Goal: Find specific page/section: Find specific page/section

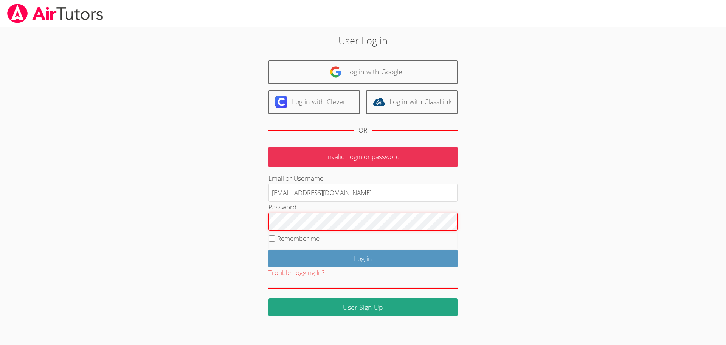
click at [268, 249] on input "Log in" at bounding box center [362, 258] width 189 height 18
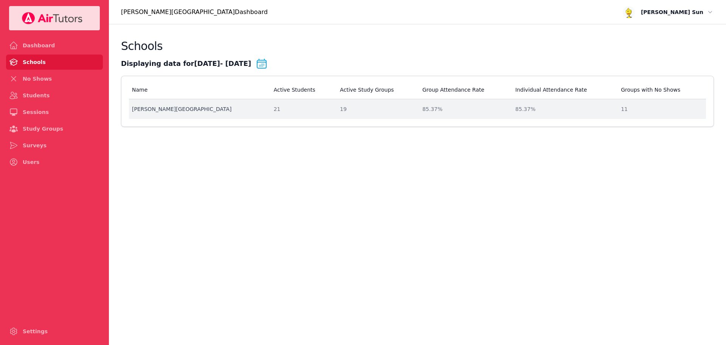
click at [274, 112] on div "21" at bounding box center [302, 109] width 57 height 8
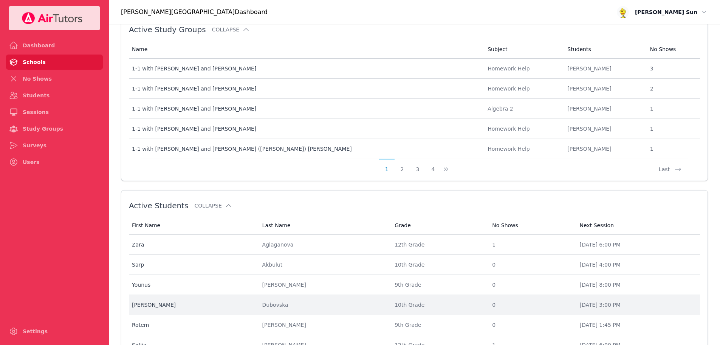
scroll to position [253, 0]
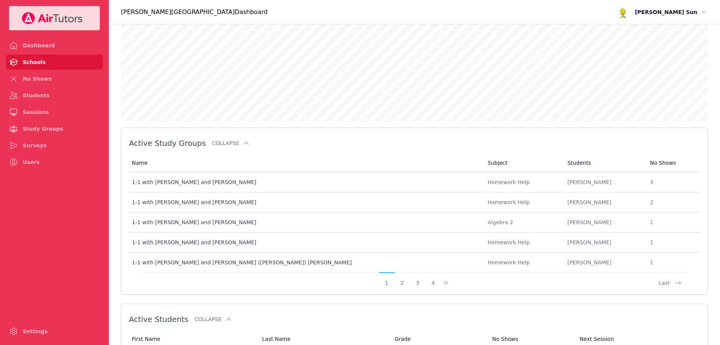
click at [709, 12] on button "Open user menu Matthew Sun" at bounding box center [663, 12] width 96 height 17
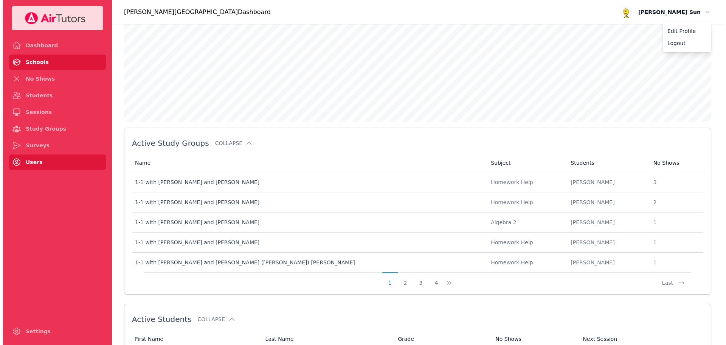
scroll to position [0, 0]
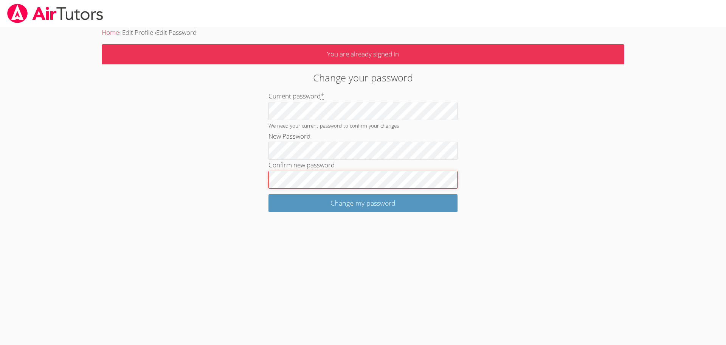
click at [268, 194] on input "Change my password" at bounding box center [362, 203] width 189 height 18
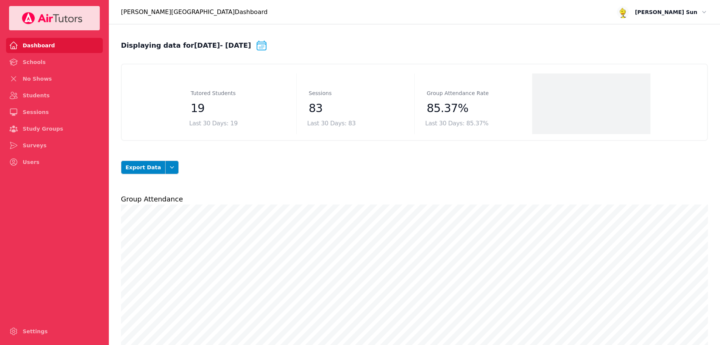
click at [313, 155] on div "Export Data Open options" at bounding box center [414, 167] width 587 height 29
drag, startPoint x: 196, startPoint y: 106, endPoint x: 201, endPoint y: 106, distance: 4.9
click at [196, 106] on dd "19" at bounding box center [237, 108] width 93 height 15
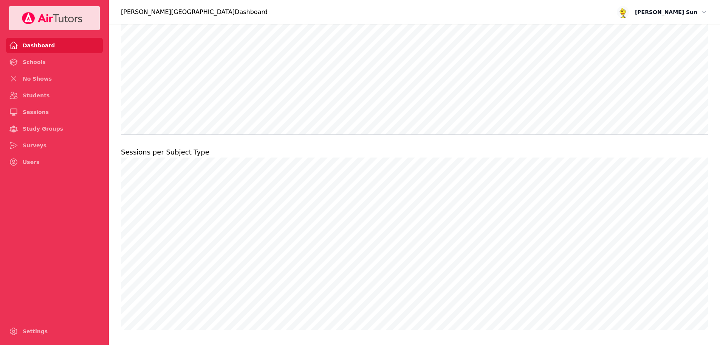
scroll to position [368, 0]
click at [28, 123] on link "Study Groups" at bounding box center [54, 128] width 97 height 15
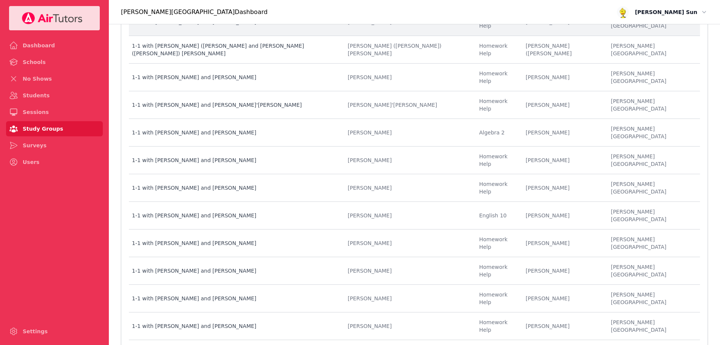
scroll to position [290, 0]
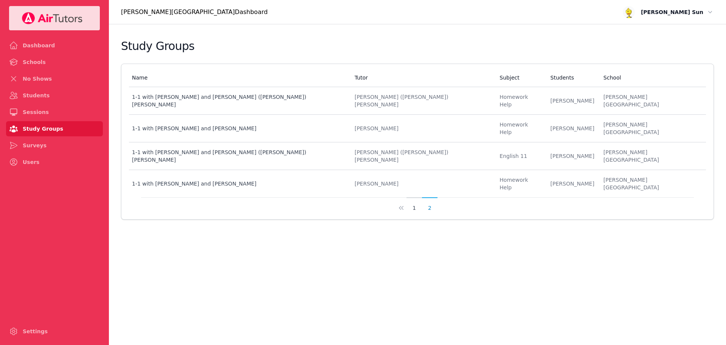
click at [414, 197] on button "1" at bounding box center [415, 204] width 16 height 14
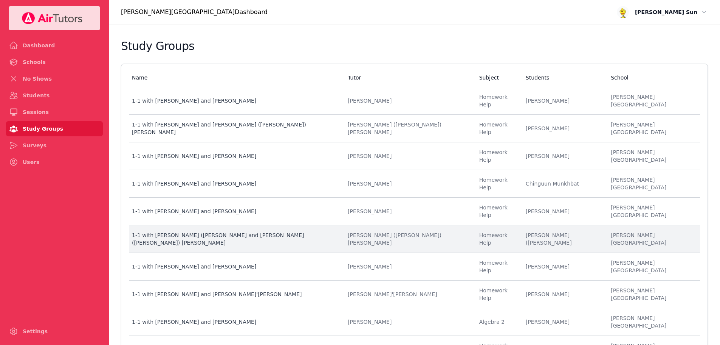
click at [416, 231] on div "[PERSON_NAME] ([PERSON_NAME]) [PERSON_NAME]" at bounding box center [409, 238] width 123 height 15
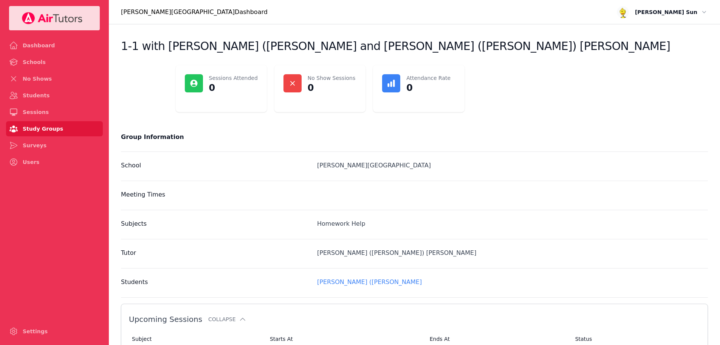
drag, startPoint x: 416, startPoint y: 214, endPoint x: 419, endPoint y: 209, distance: 5.1
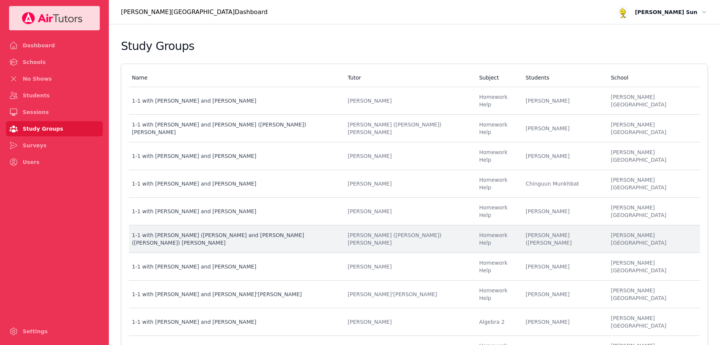
drag, startPoint x: 419, startPoint y: 209, endPoint x: 421, endPoint y: 203, distance: 6.3
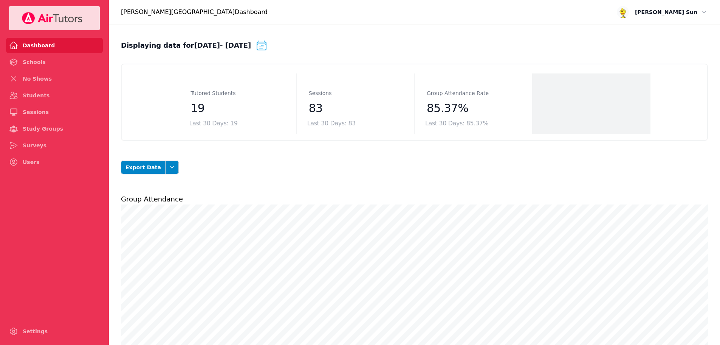
scroll to position [368, 0]
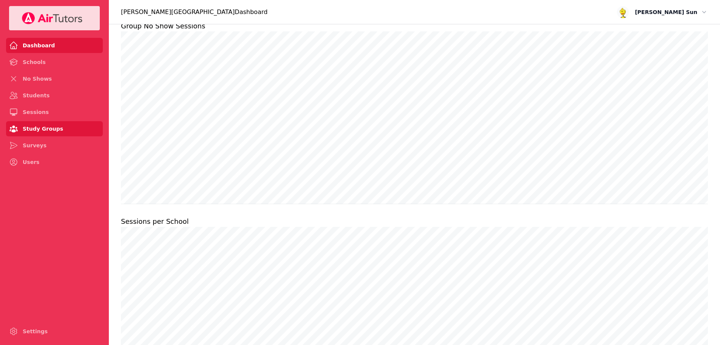
click at [42, 126] on link "Study Groups" at bounding box center [54, 128] width 97 height 15
